Goal: Transaction & Acquisition: Purchase product/service

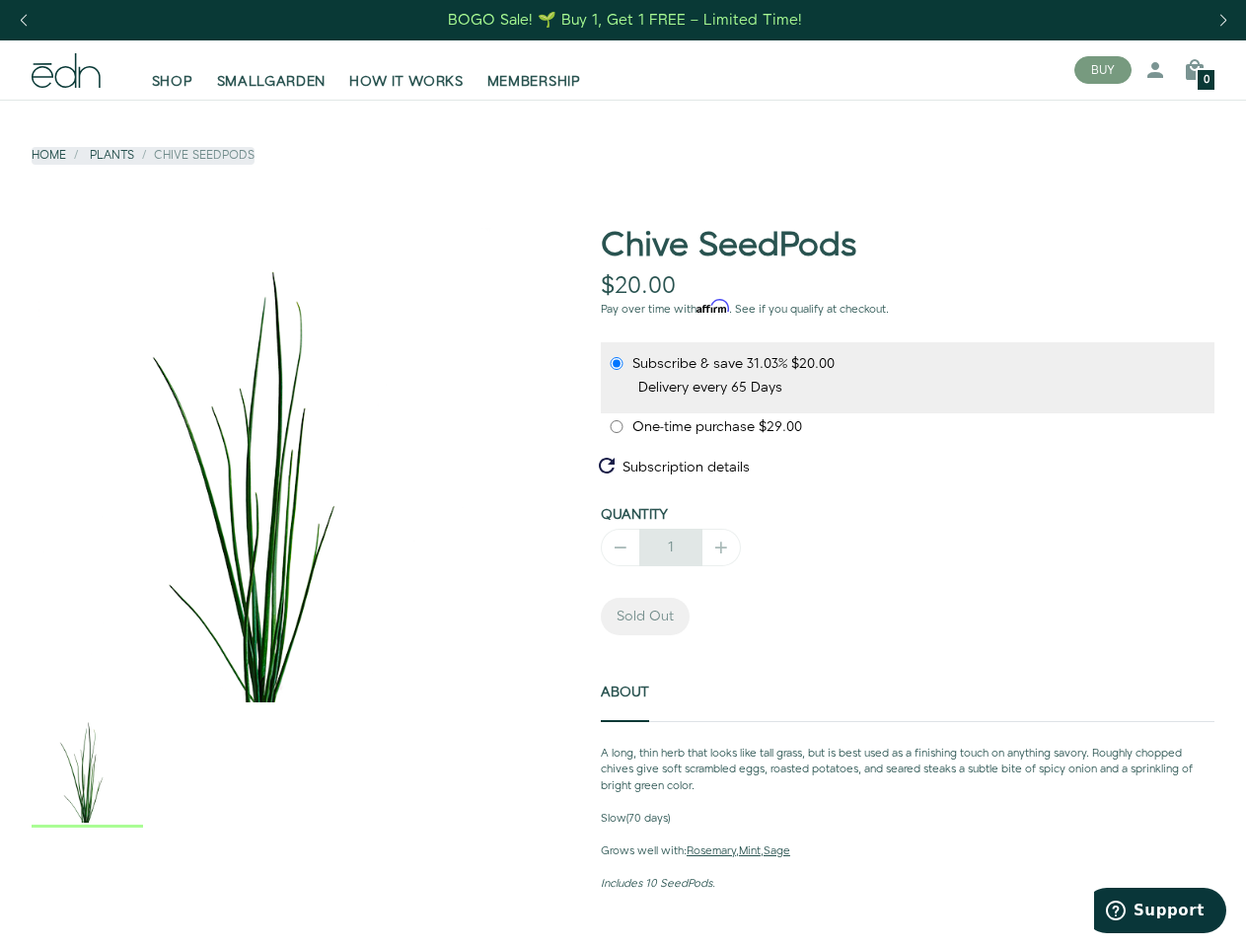
click at [1222, 21] on div "Next slide" at bounding box center [1223, 20] width 27 height 43
click at [23, 21] on div "Previous slide" at bounding box center [23, 20] width 27 height 43
click at [1103, 70] on button "BUY" at bounding box center [1102, 70] width 57 height 28
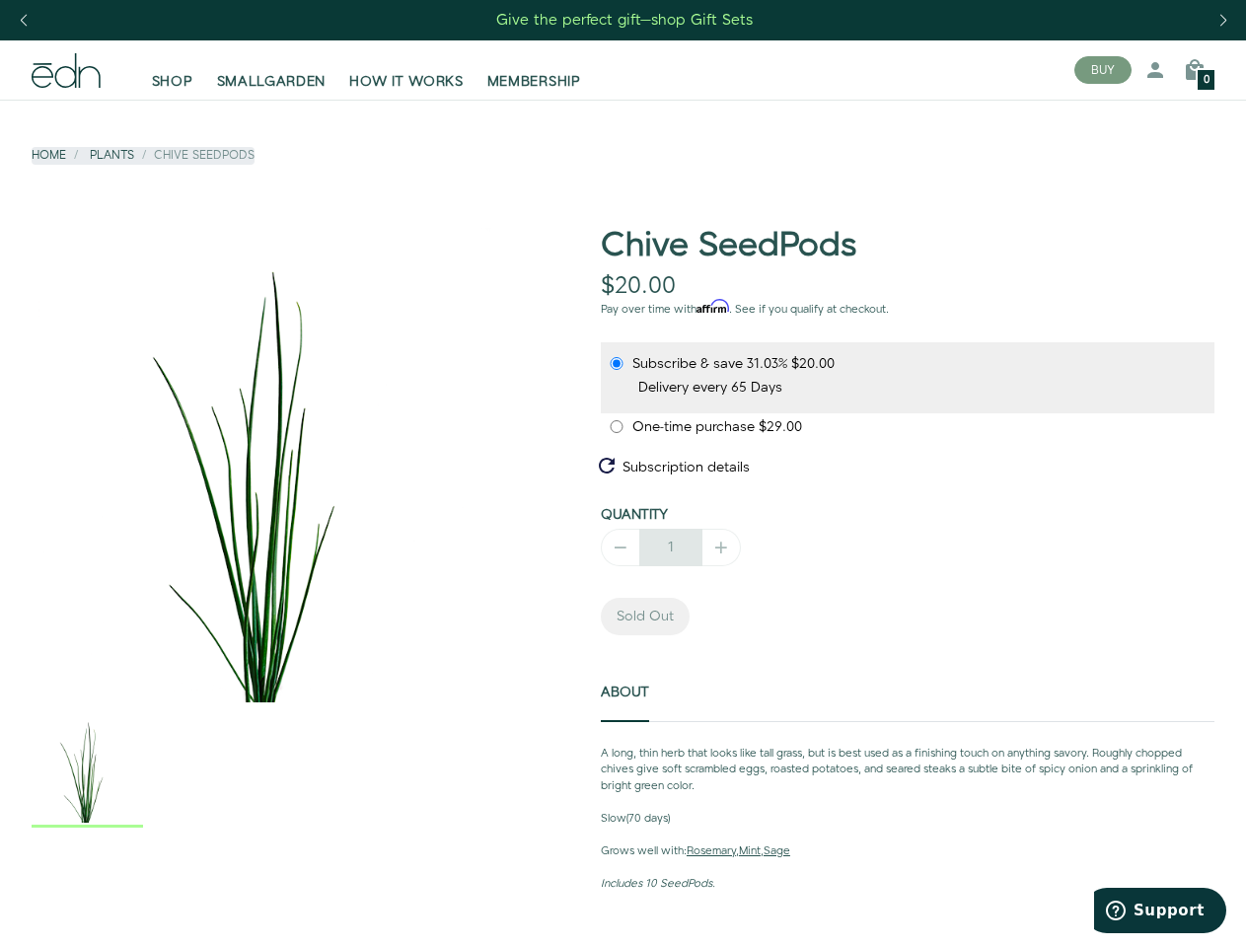
click at [1155, 70] on icon at bounding box center [1156, 70] width 24 height 24
click at [1195, 70] on icon at bounding box center [1195, 70] width 24 height 24
click at [1195, 70] on div at bounding box center [623, 473] width 1246 height 947
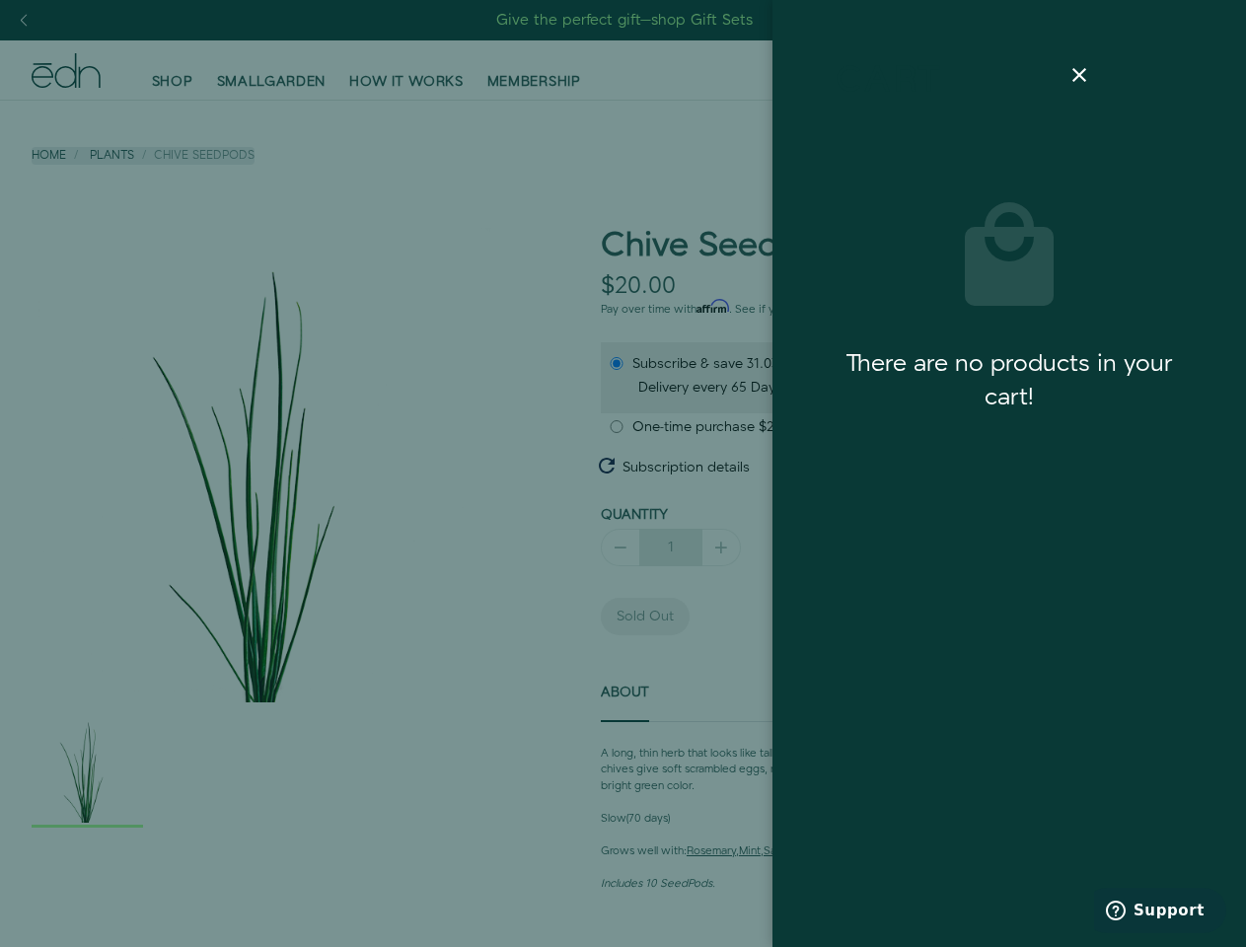
click at [268, 465] on div at bounding box center [623, 473] width 1246 height 947
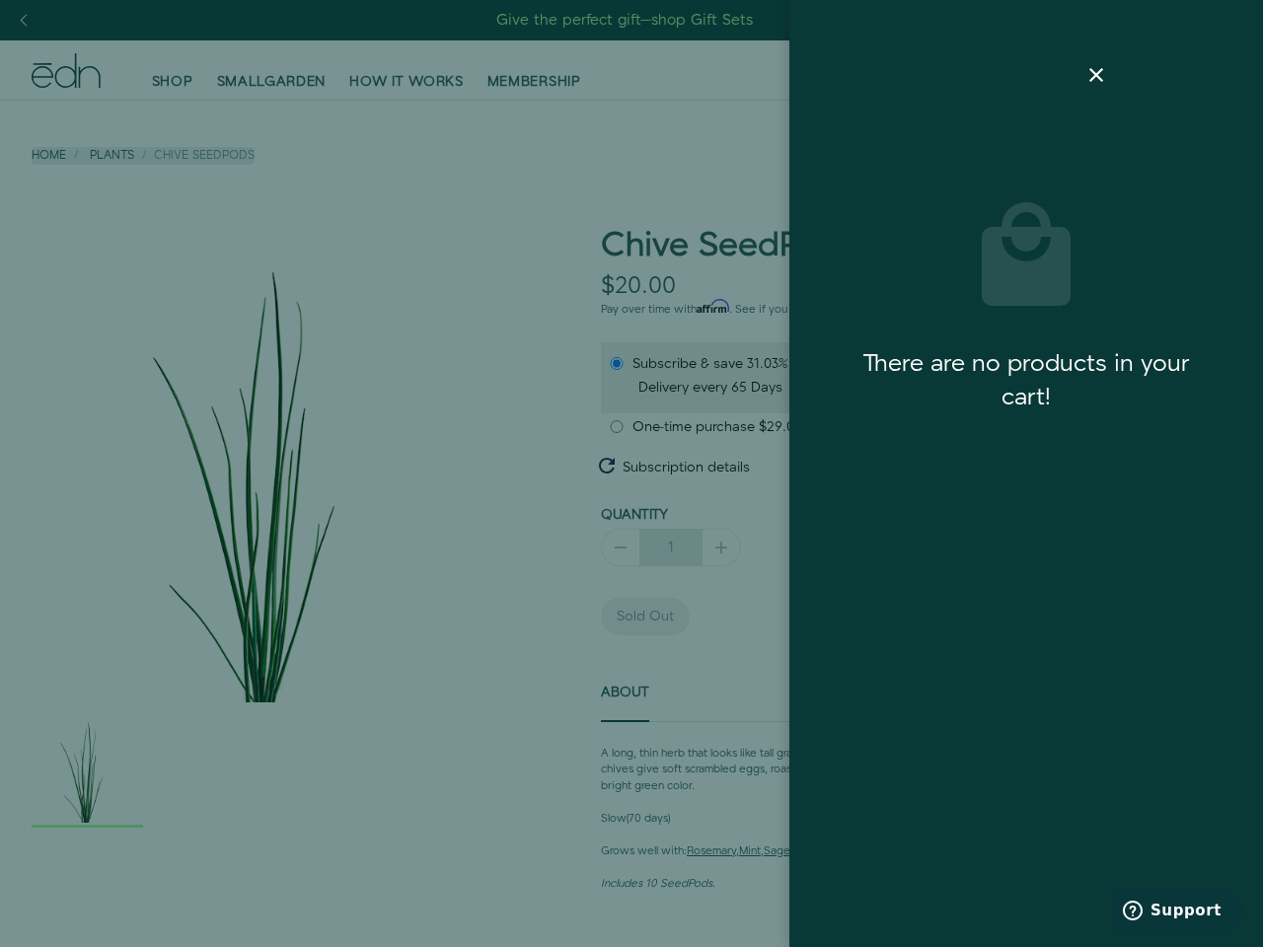
click at [268, 771] on div at bounding box center [631, 473] width 1263 height 947
